Goal: Task Accomplishment & Management: Use online tool/utility

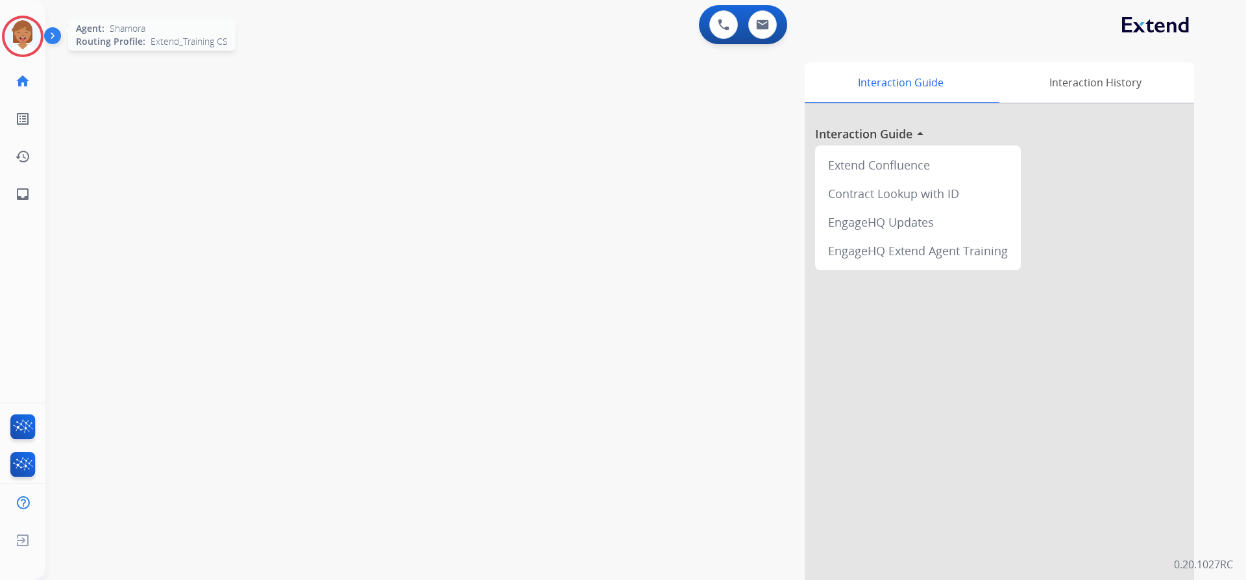
click at [29, 36] on img at bounding box center [23, 36] width 36 height 36
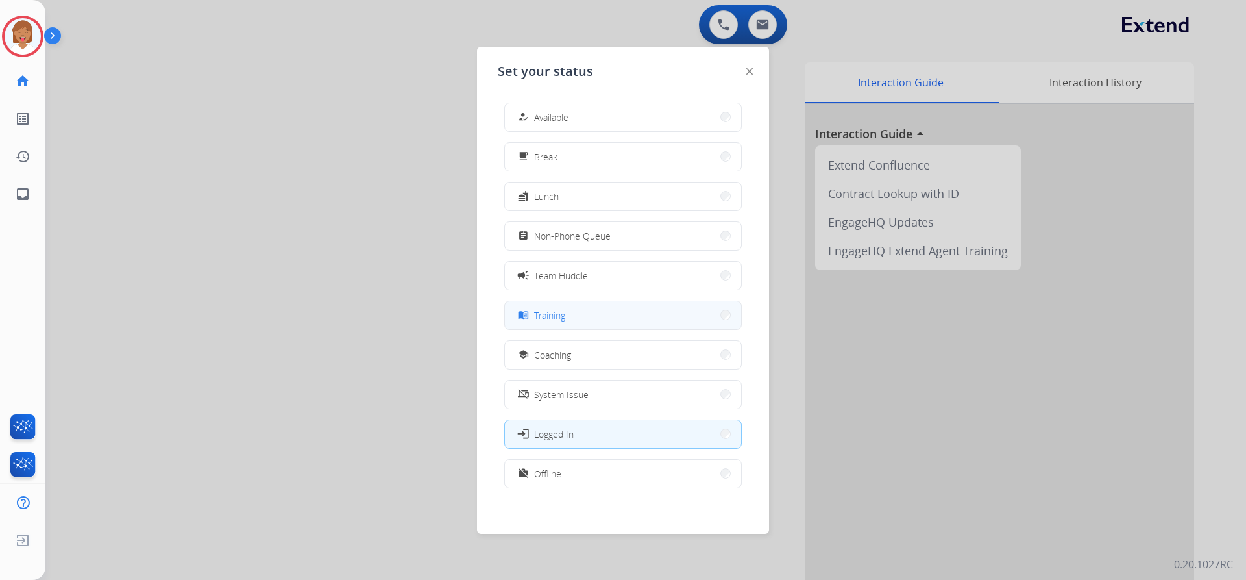
click at [620, 326] on button "menu_book Training" at bounding box center [623, 315] width 236 height 28
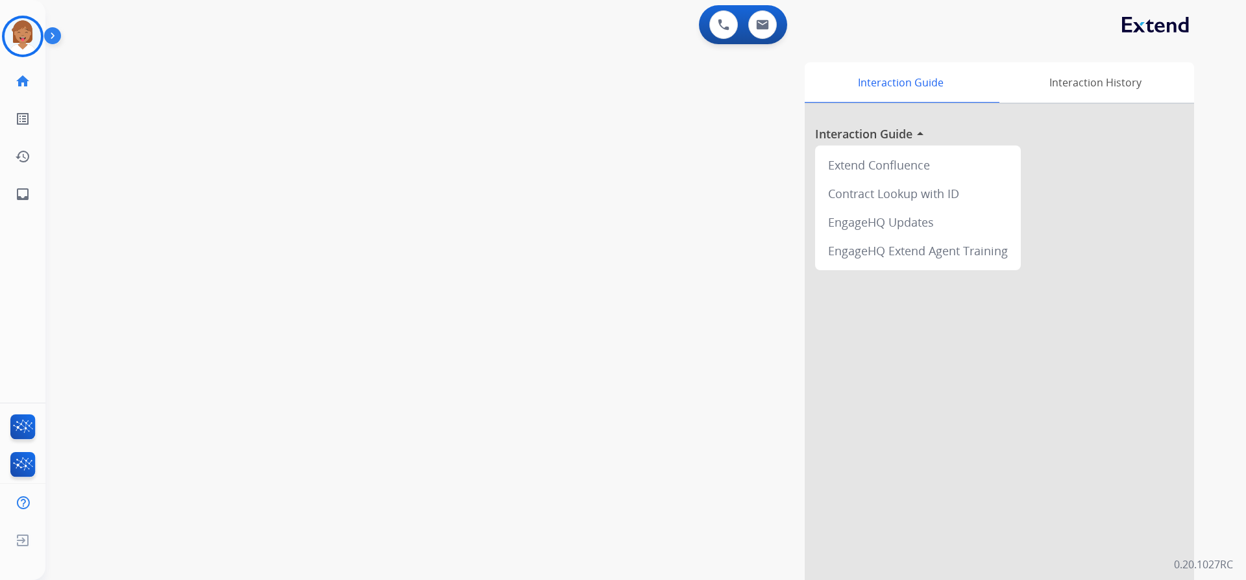
drag, startPoint x: 342, startPoint y: 207, endPoint x: 312, endPoint y: 171, distance: 46.5
click at [341, 206] on div "swap_horiz Break voice bridge close_fullscreen Connect 3-Way Call merge_type Se…" at bounding box center [630, 317] width 1170 height 541
click at [275, 173] on div "swap_horiz Break voice bridge close_fullscreen Connect 3-Way Call merge_type Se…" at bounding box center [630, 317] width 1170 height 541
click at [10, 31] on img at bounding box center [23, 36] width 36 height 36
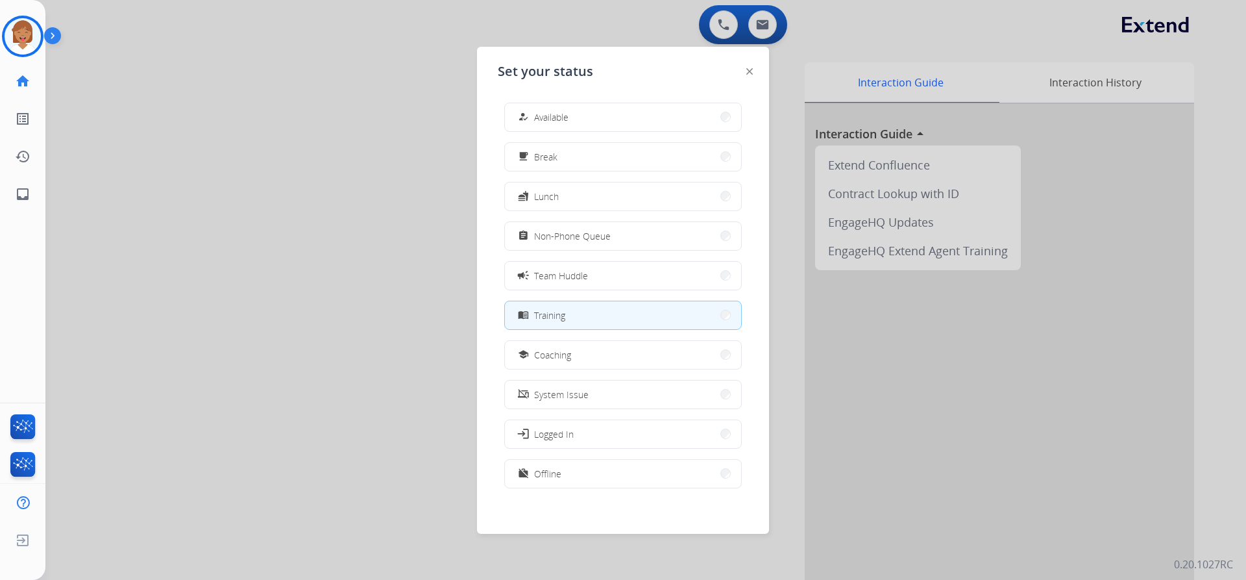
click at [358, 226] on div at bounding box center [623, 290] width 1246 height 580
